Goal: Transaction & Acquisition: Obtain resource

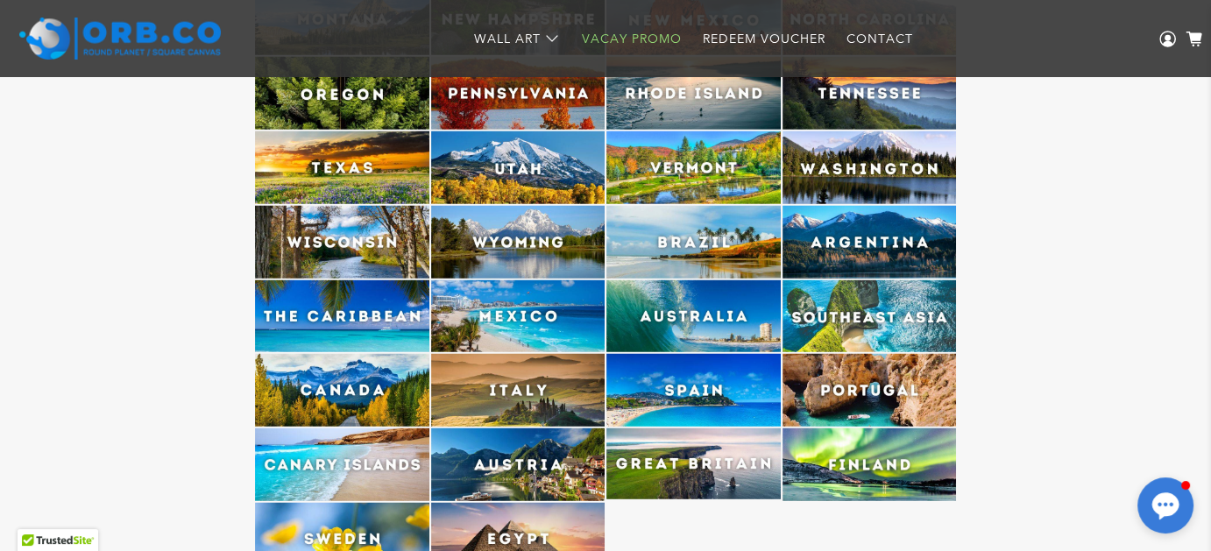
scroll to position [4591, 0]
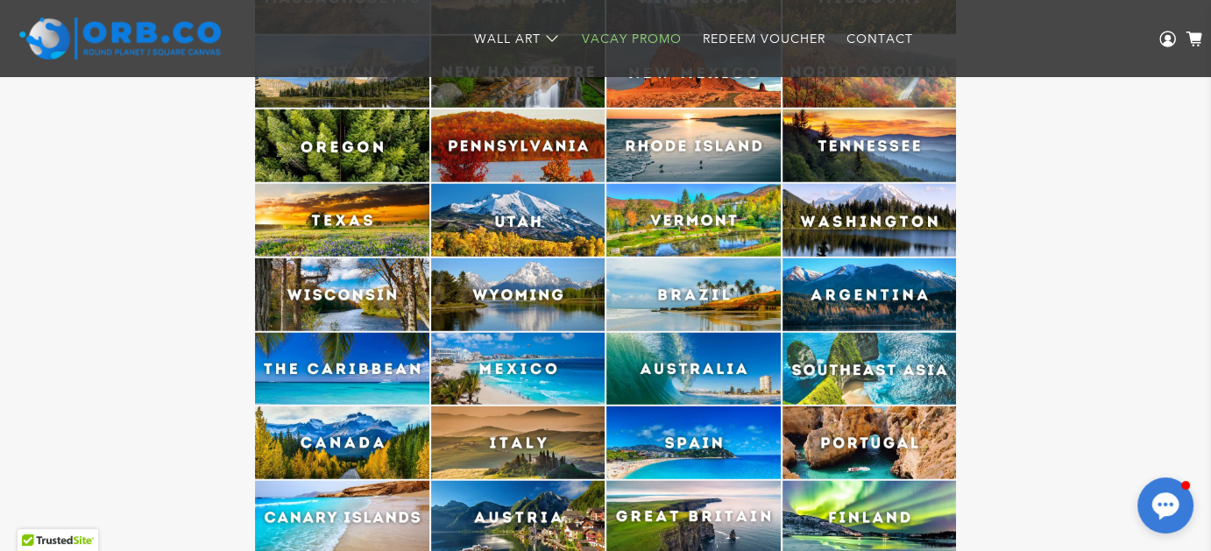
click at [698, 361] on img at bounding box center [693, 369] width 174 height 73
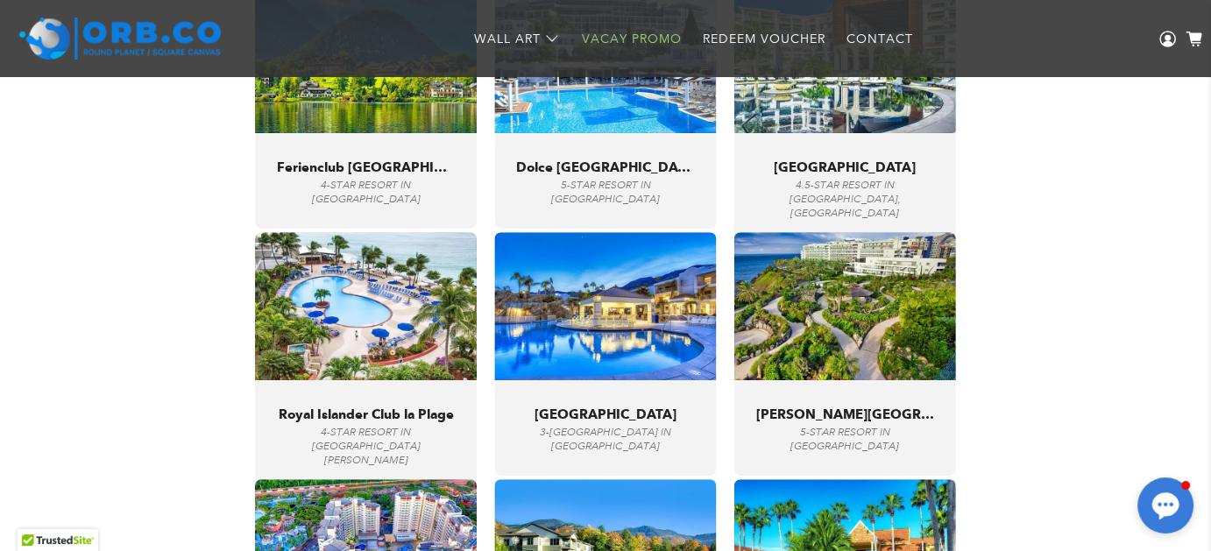
scroll to position [6128, 0]
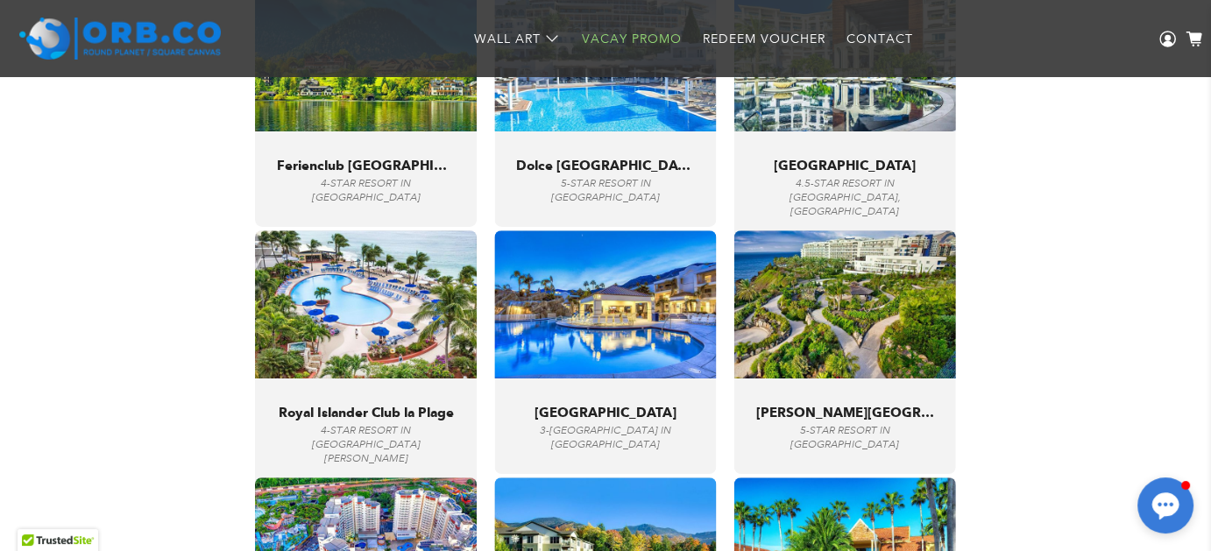
click at [322, 287] on img at bounding box center [366, 304] width 222 height 148
click at [350, 424] on span "4-STAR RESORT in [GEOGRAPHIC_DATA][PERSON_NAME]" at bounding box center [366, 444] width 109 height 41
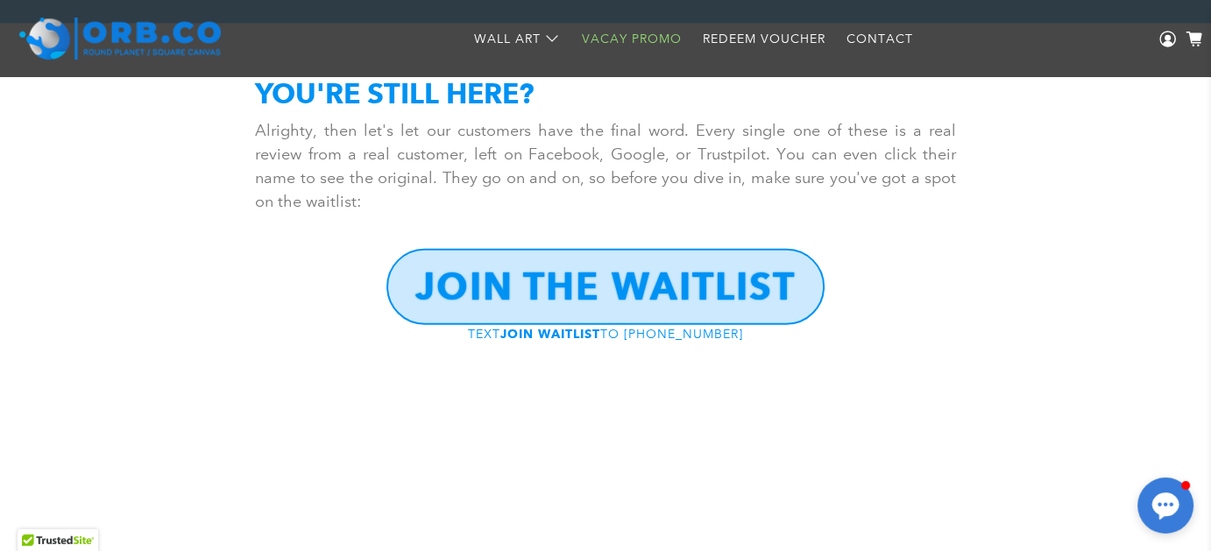
scroll to position [10912, 0]
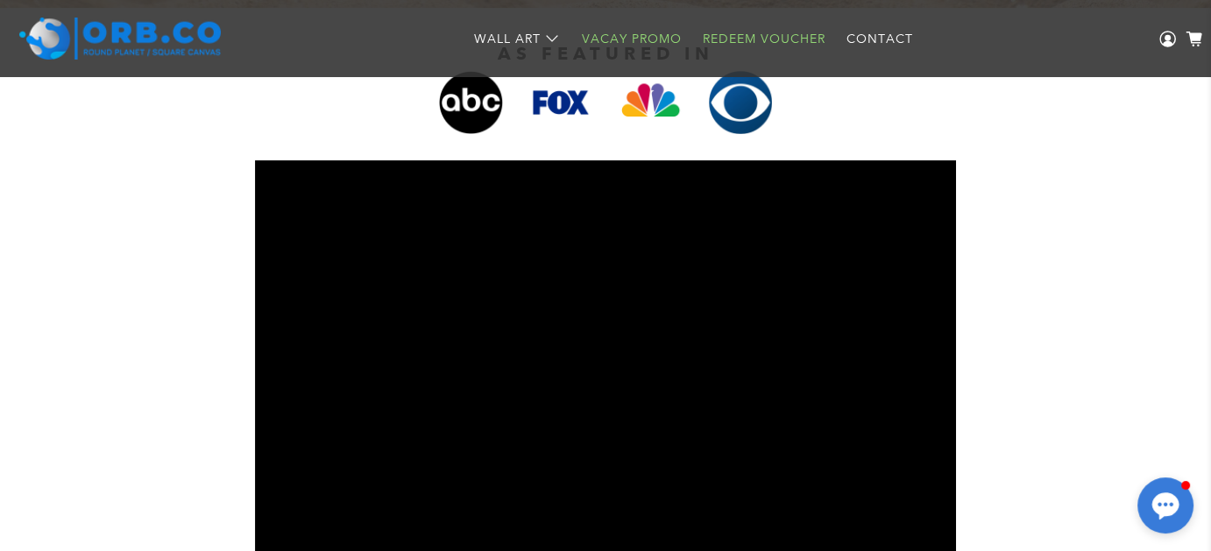
scroll to position [540, 0]
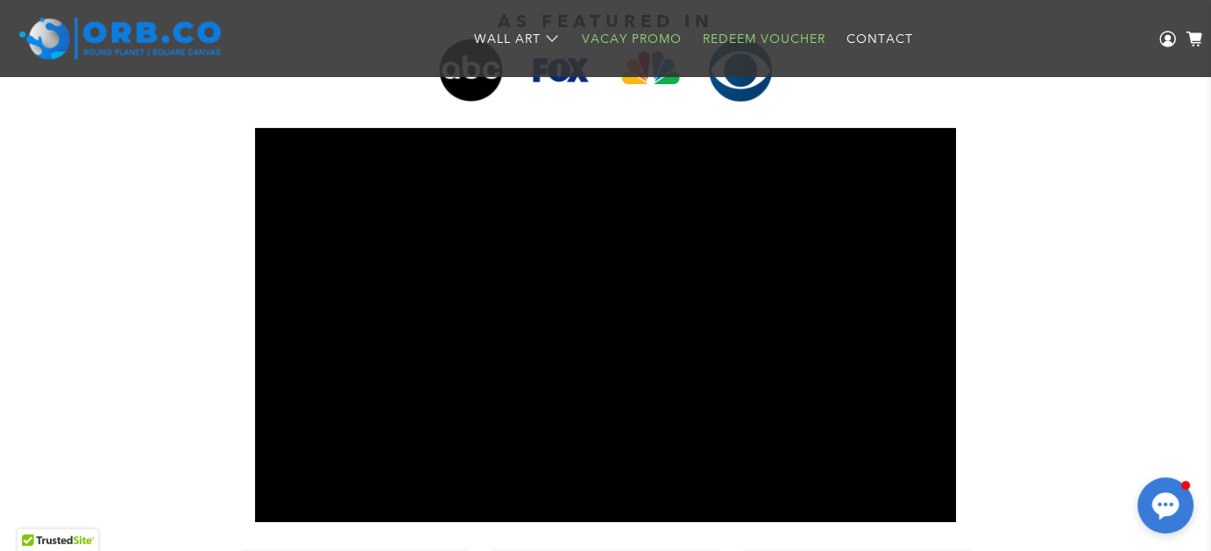
click at [784, 42] on link "Redeem Voucher" at bounding box center [764, 39] width 144 height 46
